Goal: Task Accomplishment & Management: Use online tool/utility

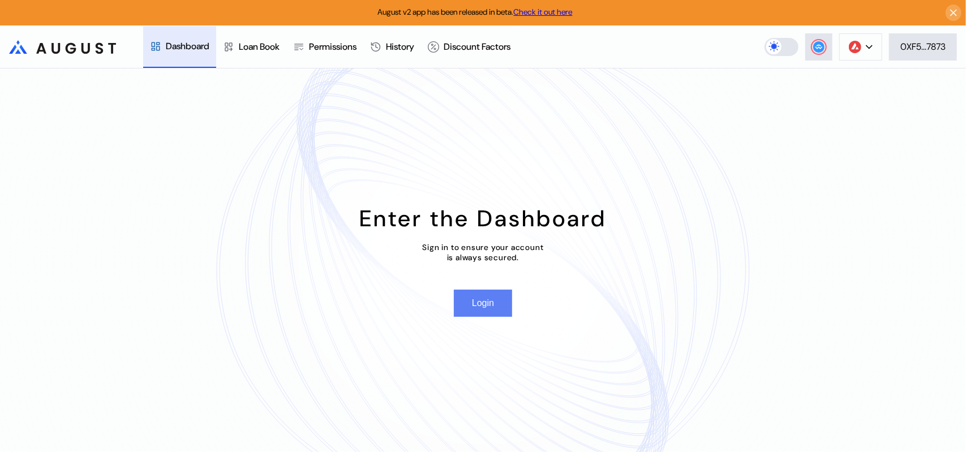
click at [481, 315] on button "Login" at bounding box center [483, 303] width 58 height 27
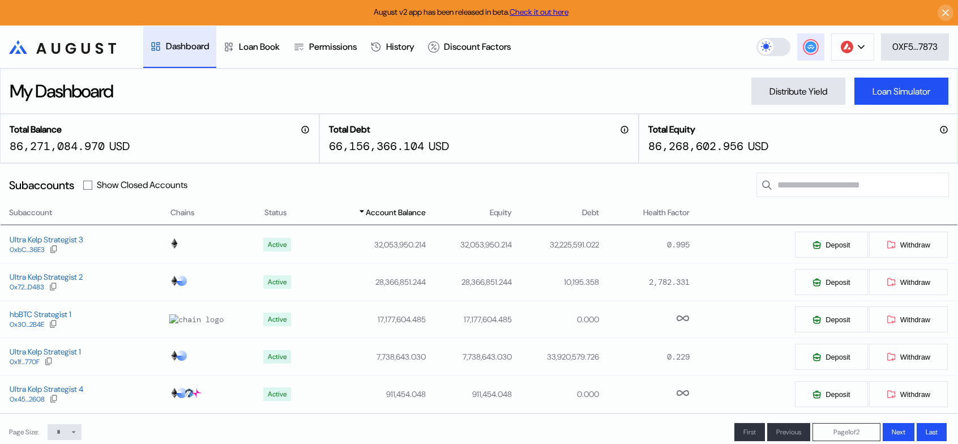
click at [809, 47] on icon at bounding box center [810, 46] width 7 height 5
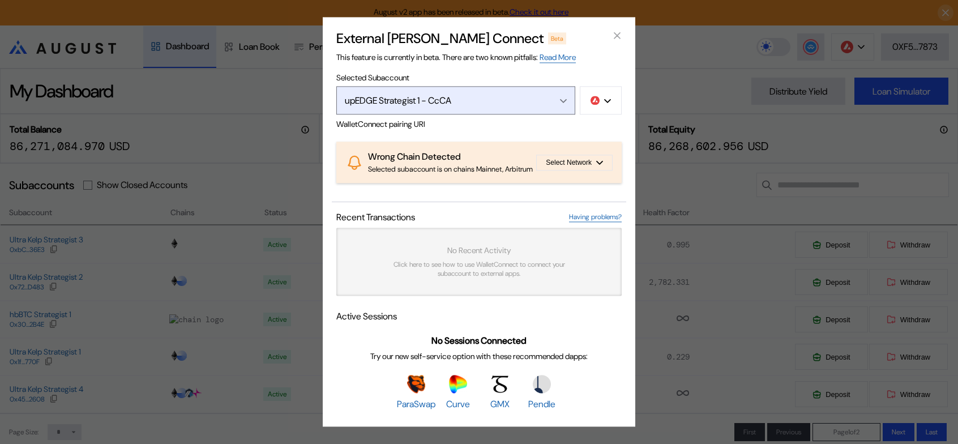
click at [504, 95] on div "upEDGE Strategist 1 - CcCA" at bounding box center [444, 101] width 198 height 12
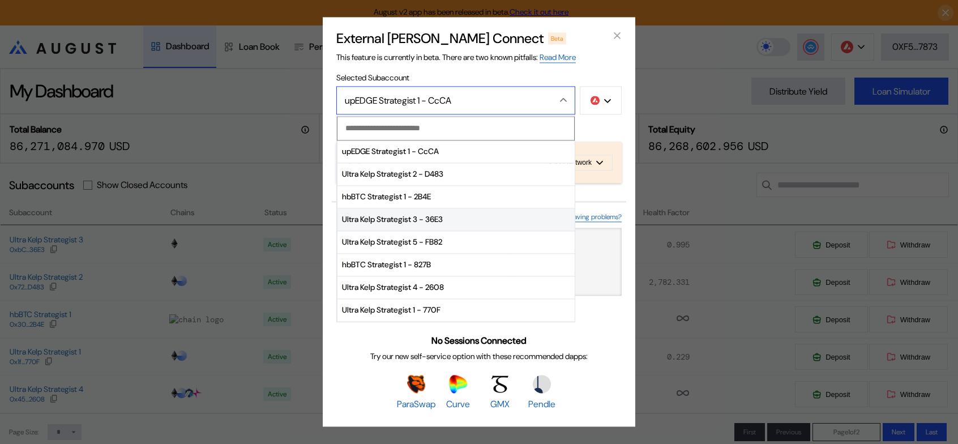
click at [426, 208] on span "Ultra Kelp Strategist 3 - 36E3" at bounding box center [455, 219] width 237 height 23
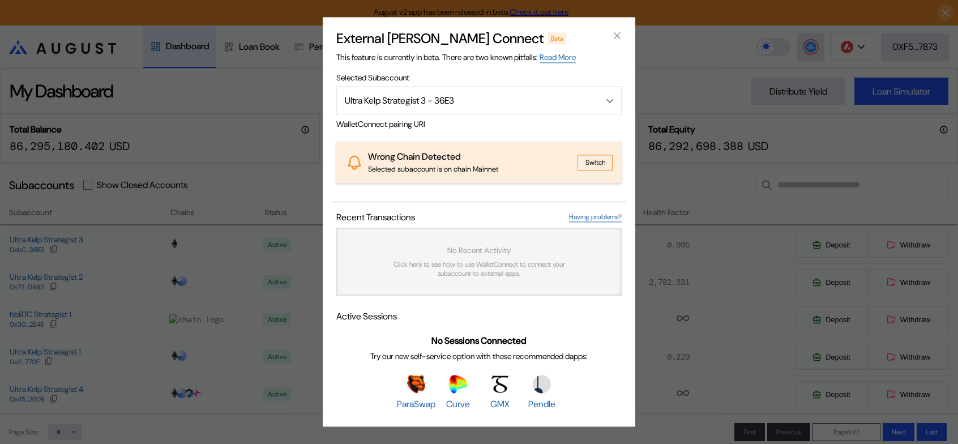
click at [593, 158] on button "Switch" at bounding box center [595, 163] width 35 height 16
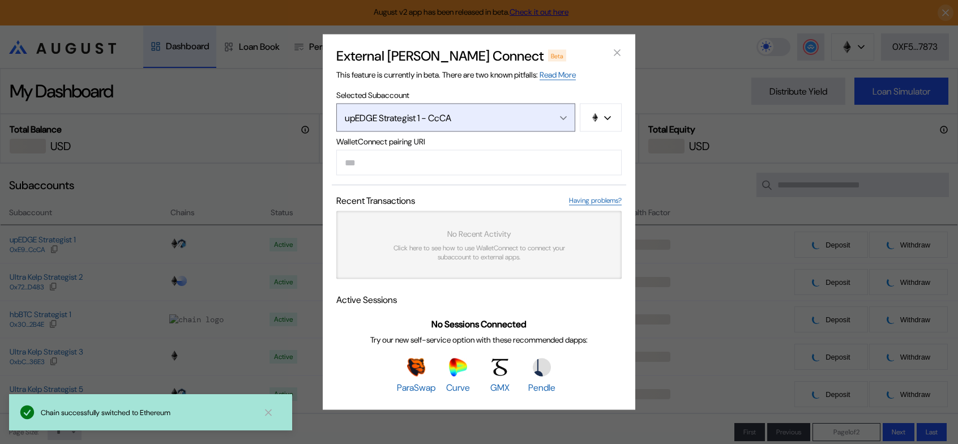
click at [567, 104] on button "upEDGE Strategist 1 - CcCA" at bounding box center [455, 118] width 239 height 28
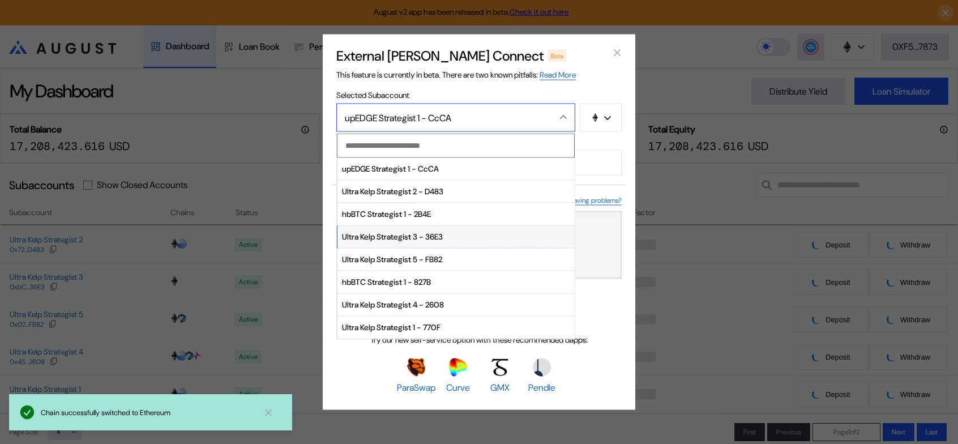
click at [412, 227] on span "Ultra Kelp Strategist 3 - 36E3" at bounding box center [455, 236] width 237 height 23
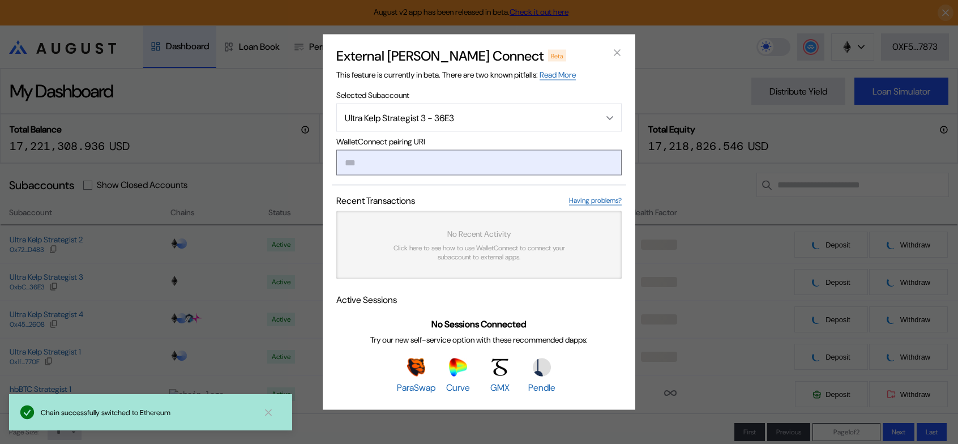
click at [434, 162] on input "modal" at bounding box center [478, 162] width 285 height 25
paste input "**********"
type input "**********"
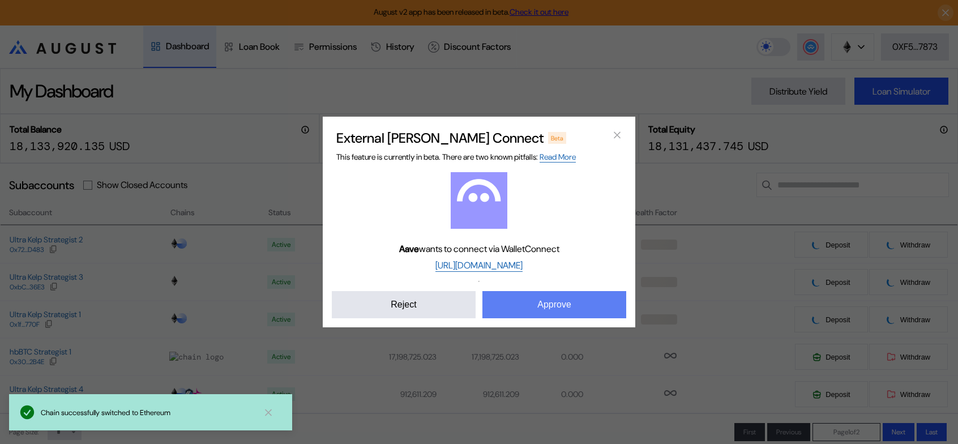
click at [529, 318] on button "Approve" at bounding box center [554, 304] width 144 height 27
